Goal: Register for event/course

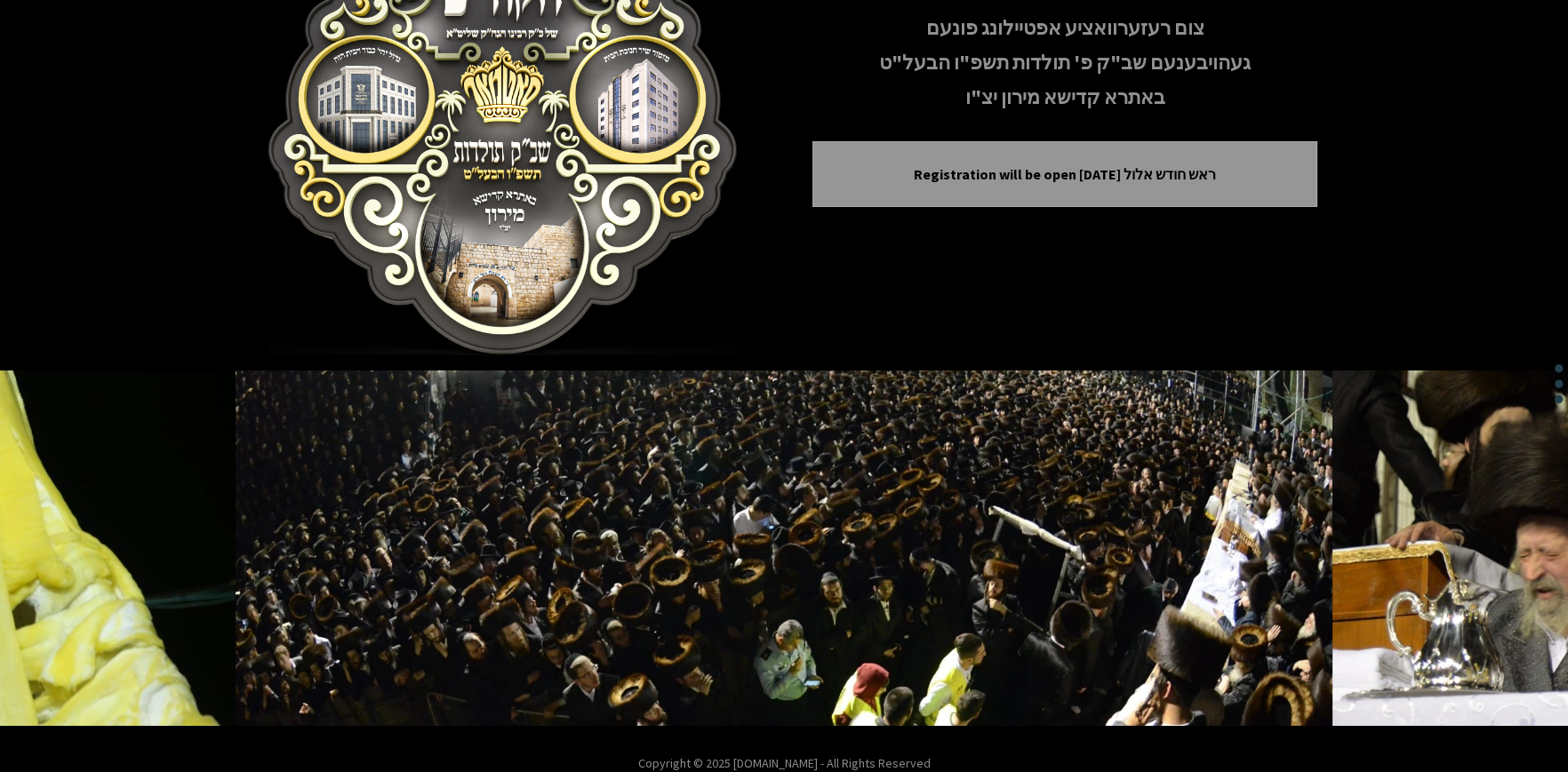
scroll to position [219, 0]
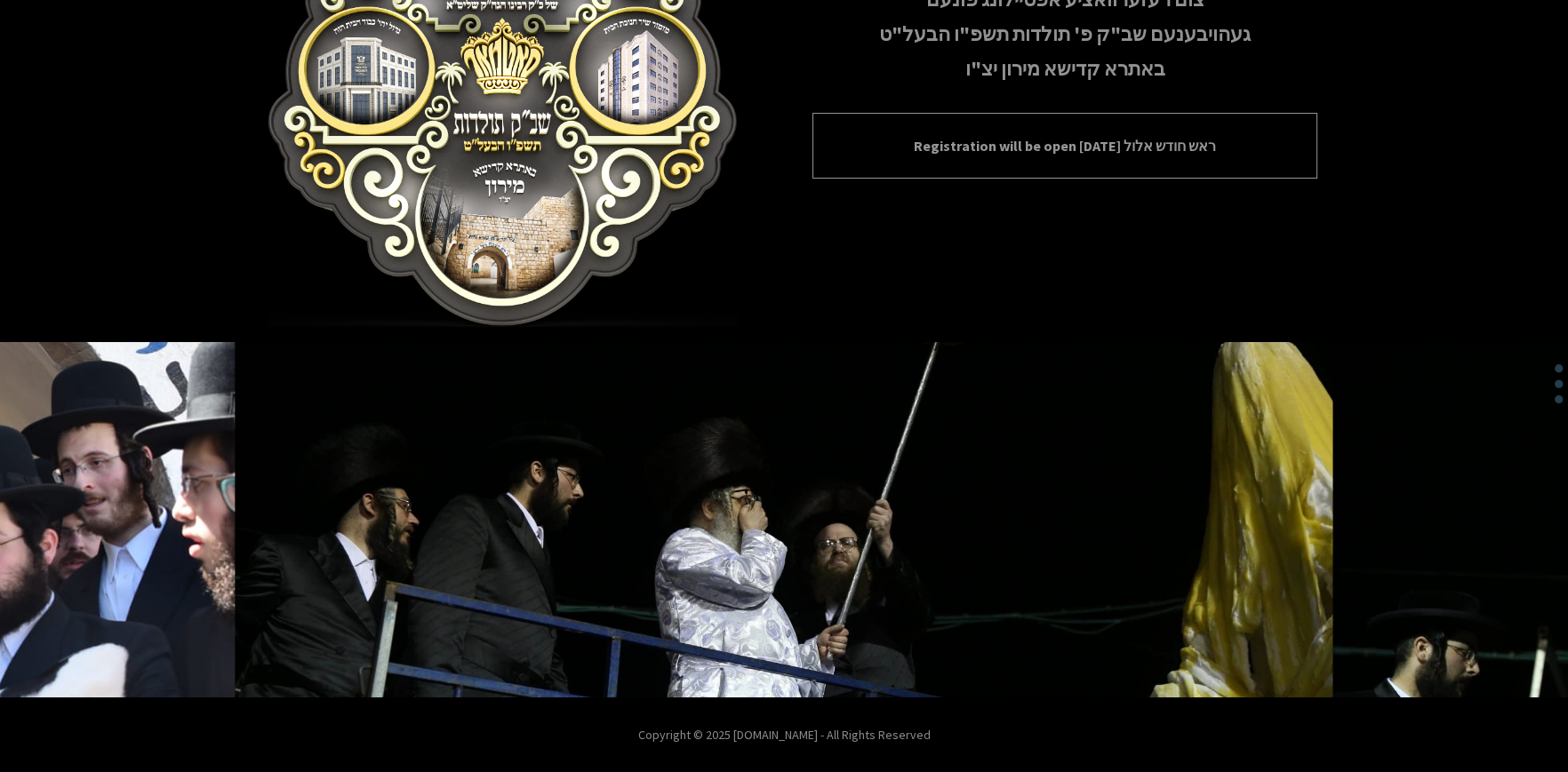
click at [1076, 135] on p "Registration will be open [DATE] ראש חודש אלול" at bounding box center [1065, 146] width 460 height 21
click at [1066, 140] on p "Registration will be open [DATE] ראש חודש אלול" at bounding box center [1065, 146] width 460 height 21
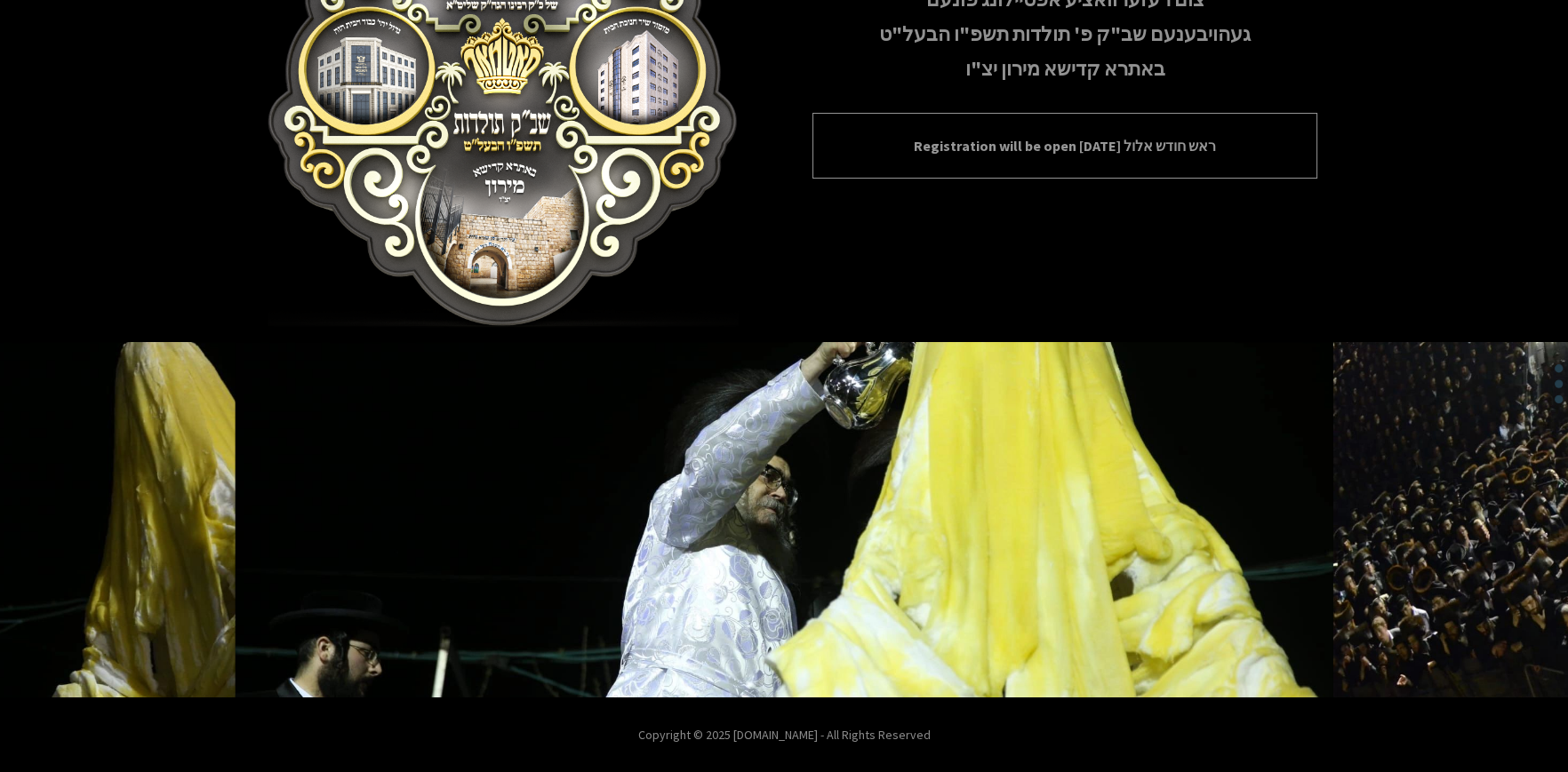
click at [1066, 140] on p "Registration will be open [DATE] ראש חודש אלול" at bounding box center [1065, 146] width 460 height 21
